Goal: Task Accomplishment & Management: Use online tool/utility

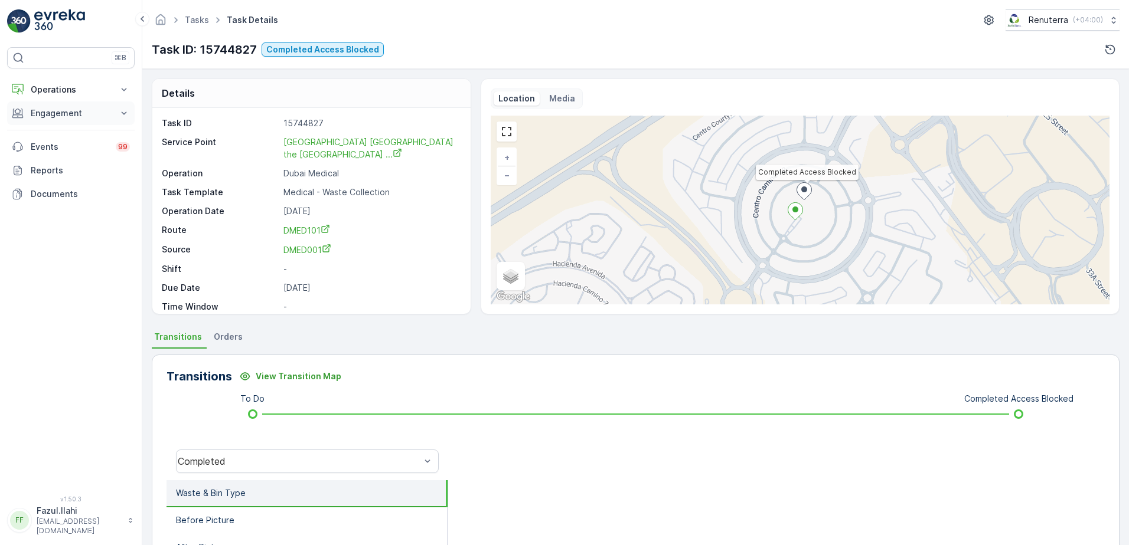
click at [76, 110] on p "Engagement" at bounding box center [71, 113] width 80 height 12
click at [70, 185] on p "Service Points" at bounding box center [58, 183] width 57 height 12
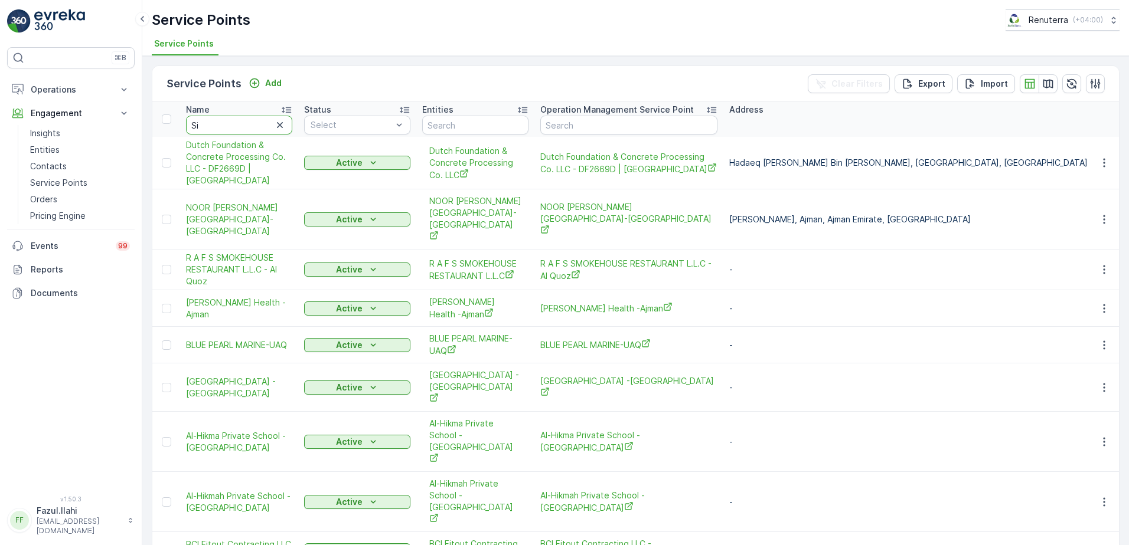
type input "Sir"
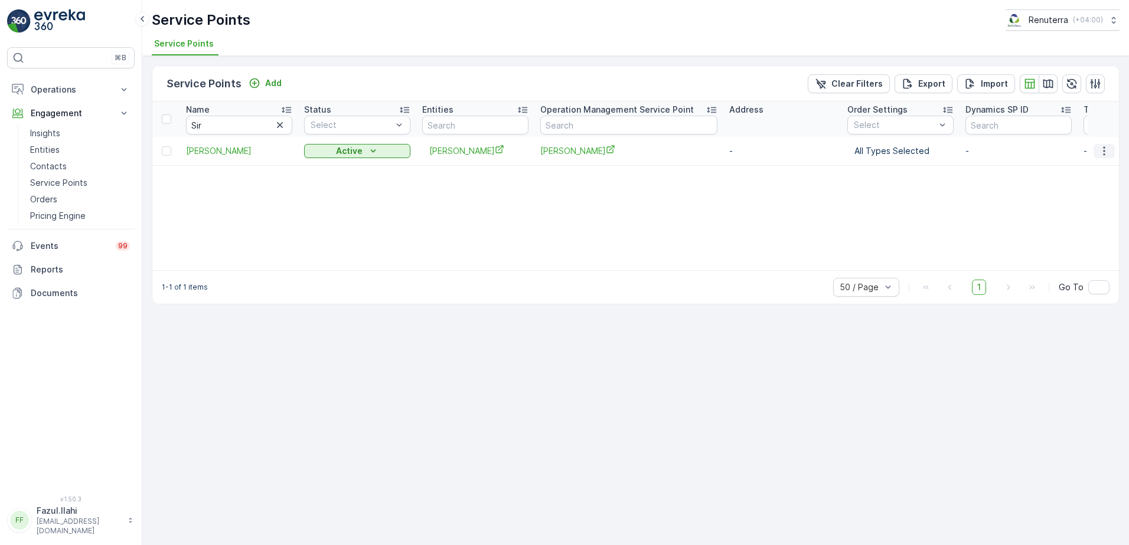
click at [1104, 149] on icon "button" at bounding box center [1104, 151] width 12 height 12
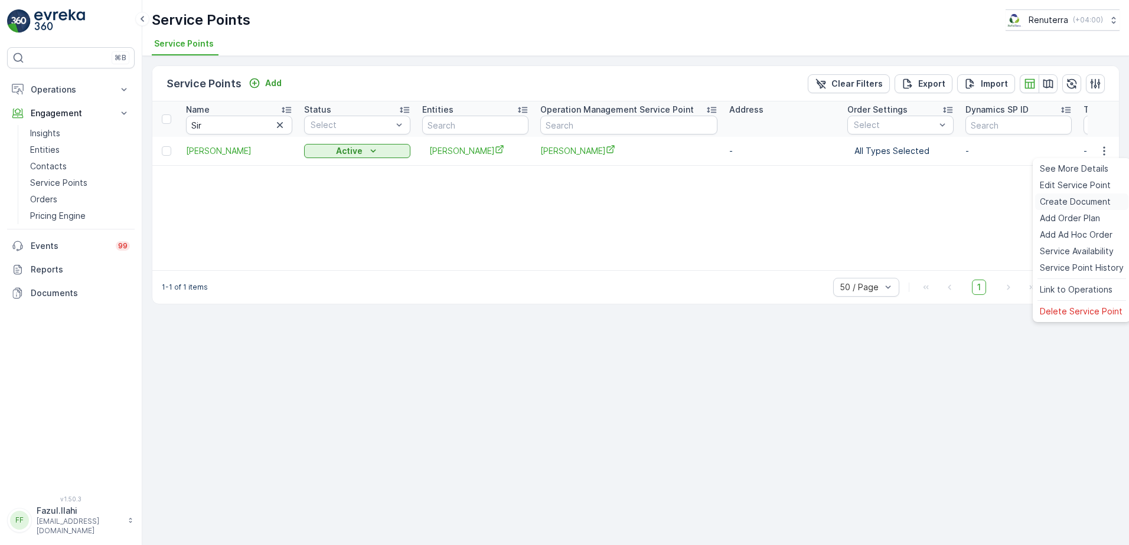
click at [1066, 205] on span "Create Document" at bounding box center [1074, 202] width 71 height 12
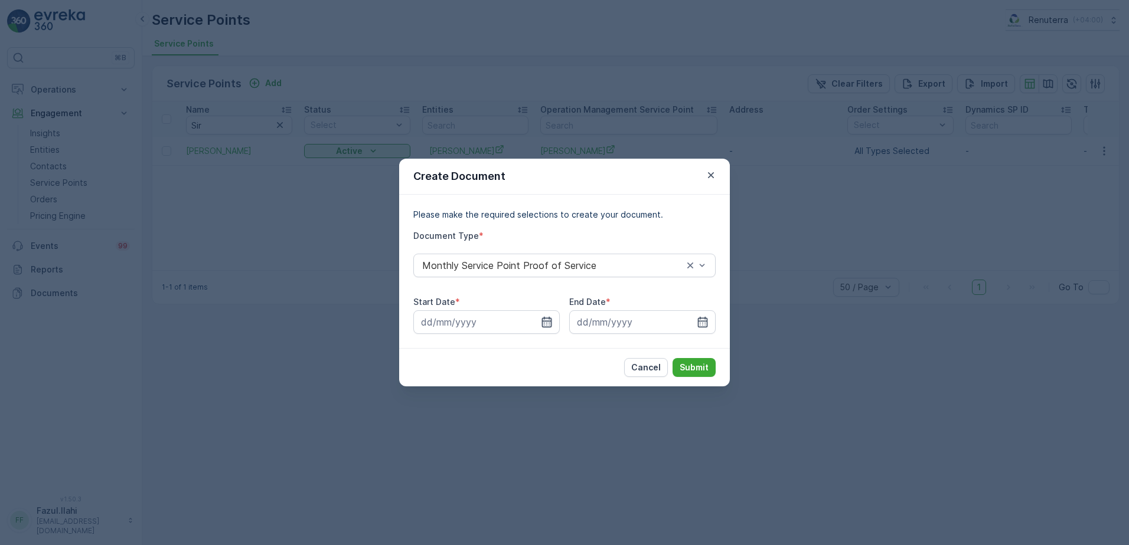
click at [548, 321] on icon "button" at bounding box center [547, 322] width 10 height 11
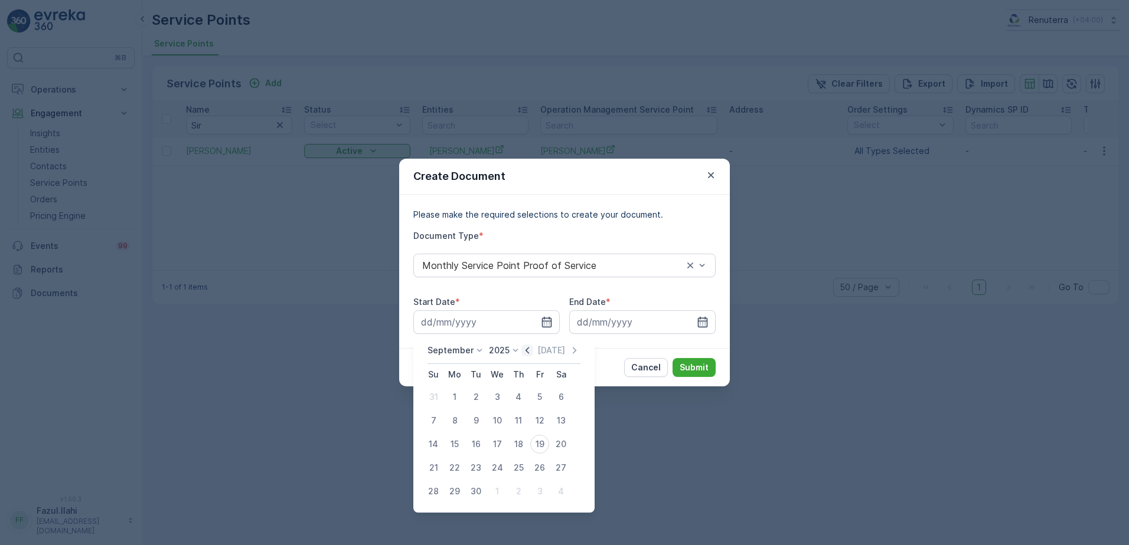
click at [528, 354] on icon "button" at bounding box center [527, 351] width 12 height 12
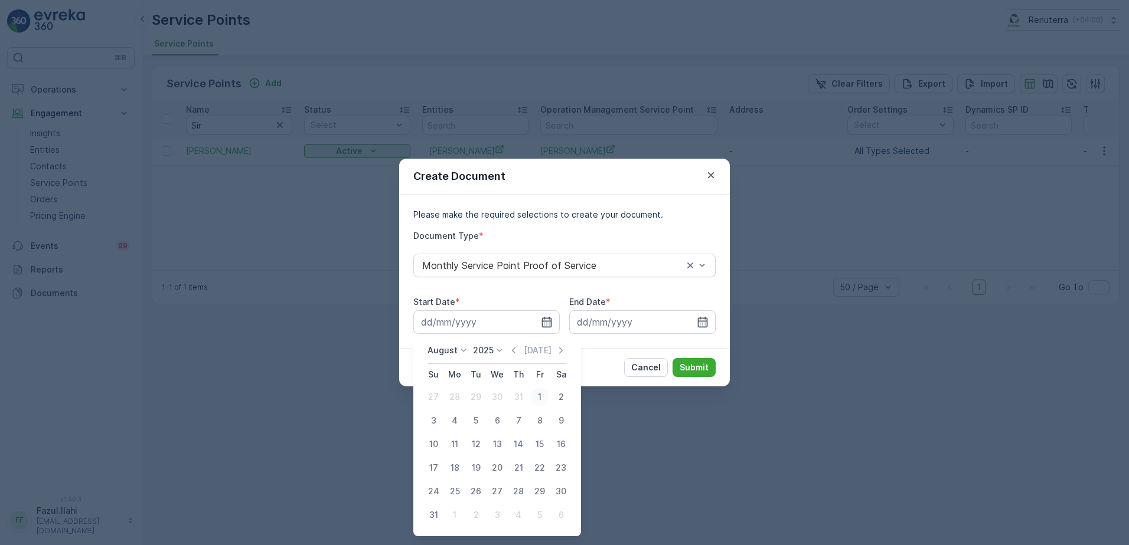
click at [537, 395] on div "1" at bounding box center [539, 397] width 19 height 19
type input "01.08.2025"
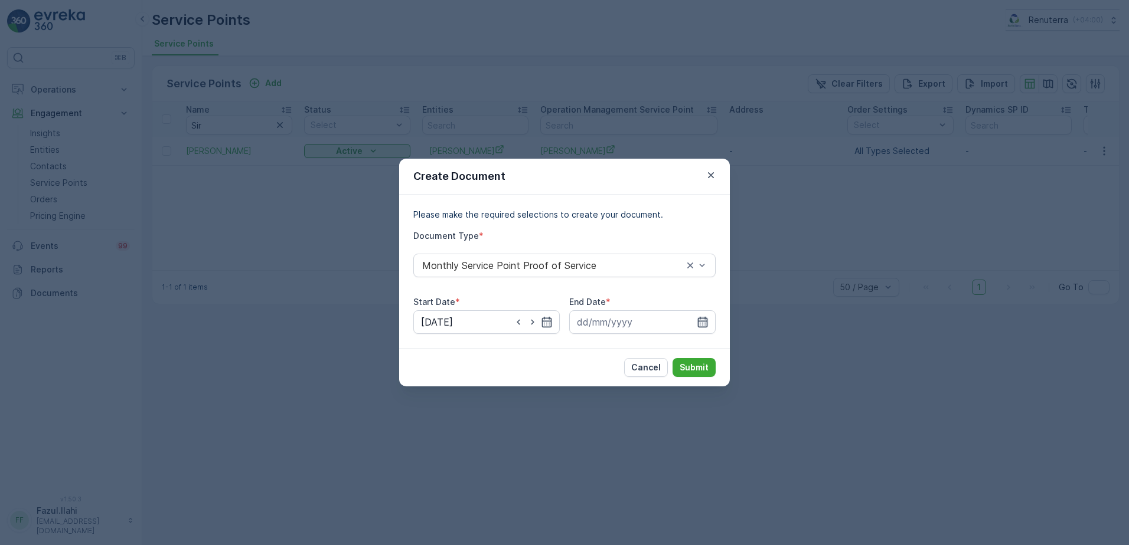
click at [700, 323] on icon "button" at bounding box center [703, 322] width 10 height 11
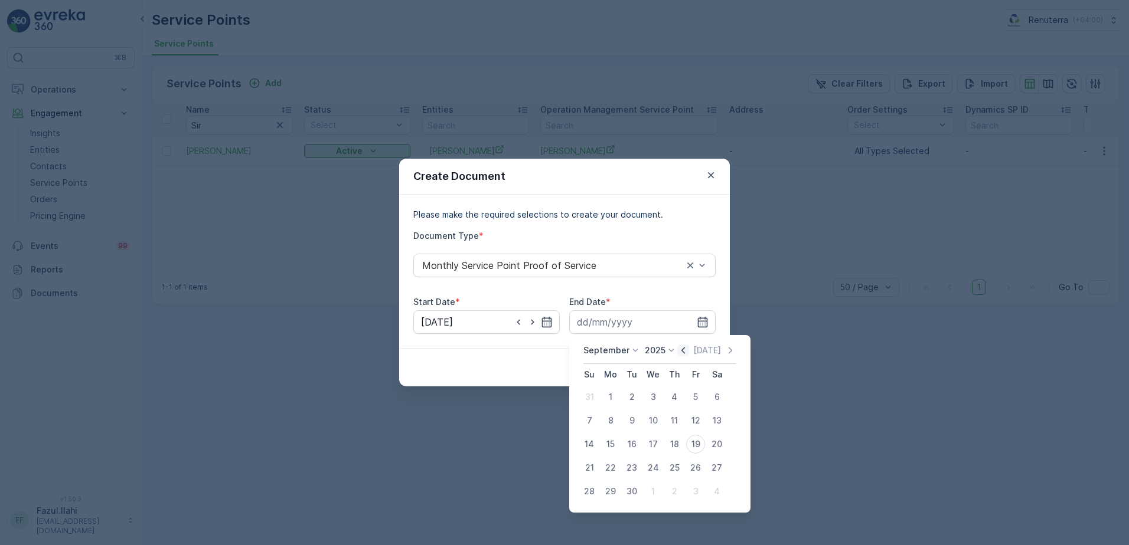
click at [681, 354] on icon "button" at bounding box center [683, 351] width 12 height 12
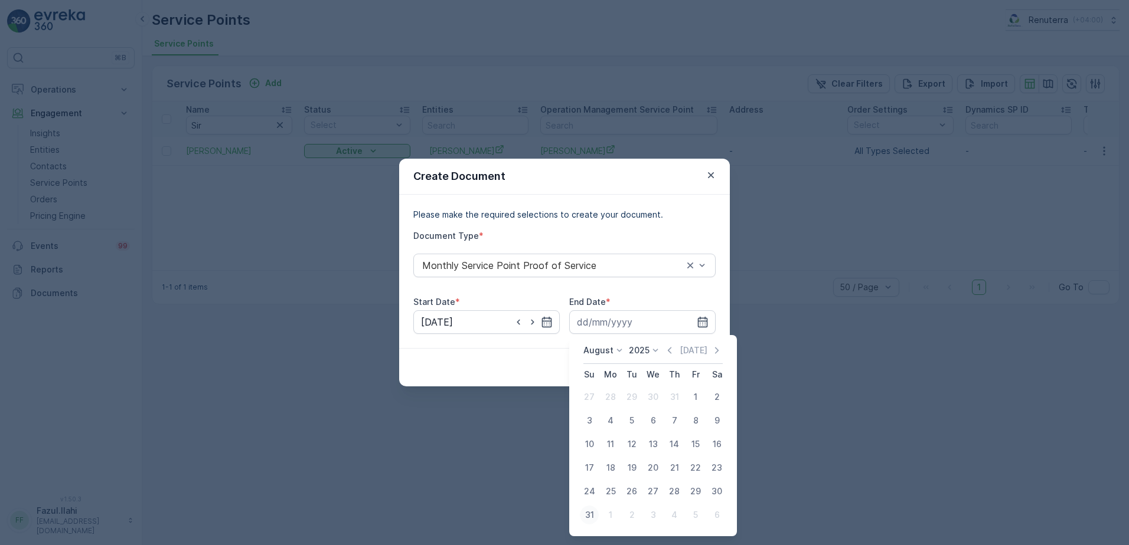
click at [585, 520] on div "31" at bounding box center [589, 515] width 19 height 19
type input "31.08.2025"
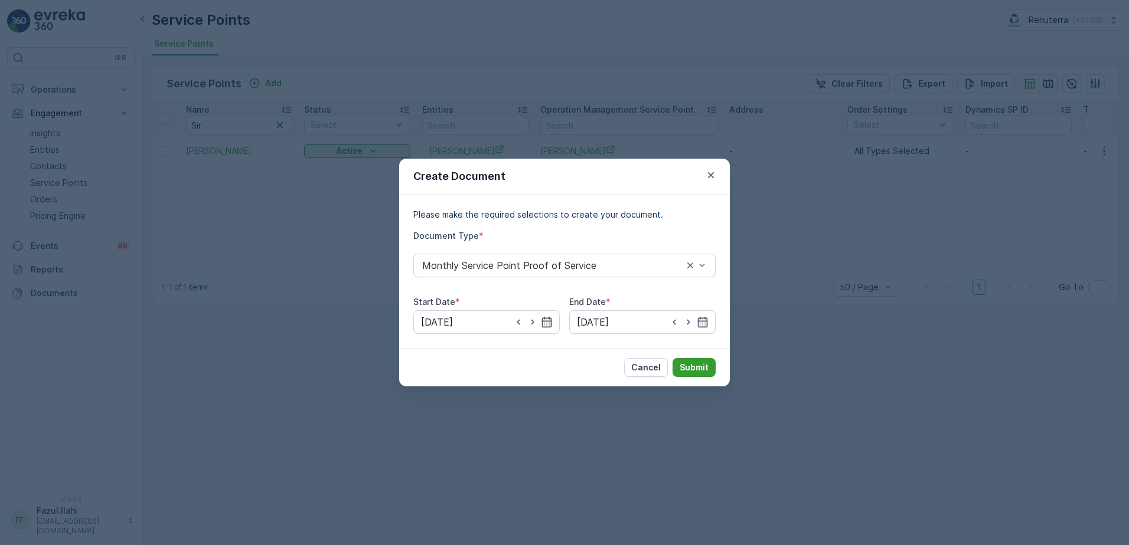
click at [692, 361] on button "Submit" at bounding box center [693, 367] width 43 height 19
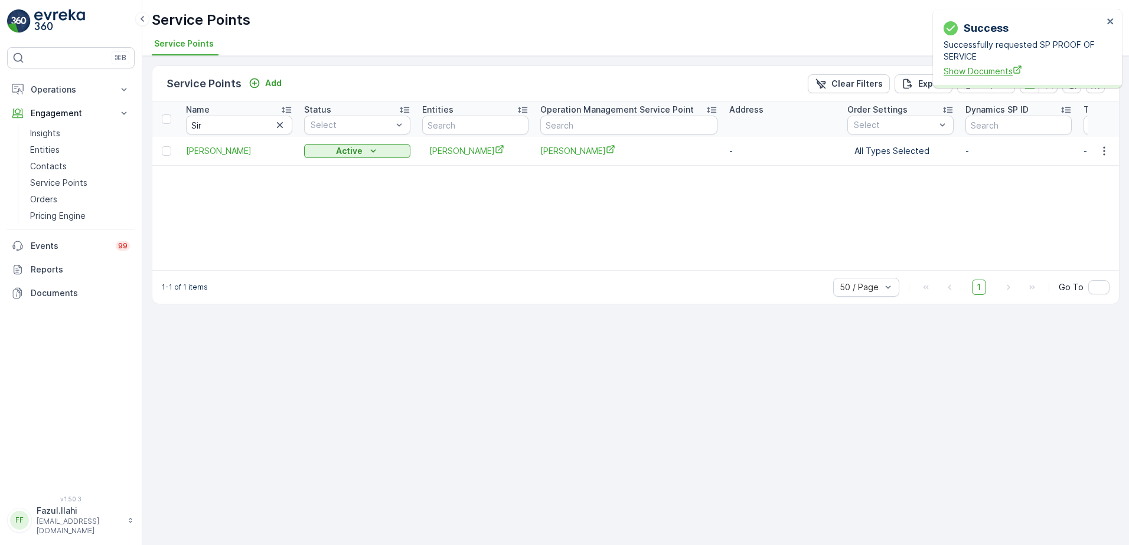
click at [993, 70] on span "Show Documents" at bounding box center [1022, 71] width 159 height 12
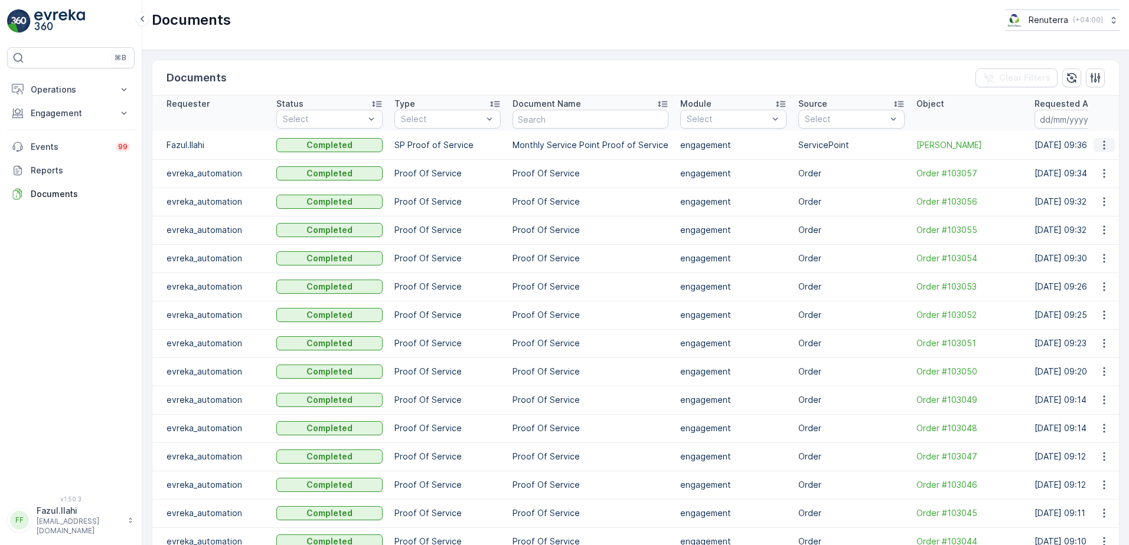
click at [1103, 141] on icon "button" at bounding box center [1104, 144] width 2 height 9
click at [1087, 161] on span "See Details" at bounding box center [1100, 163] width 45 height 12
